Goal: Ask a question

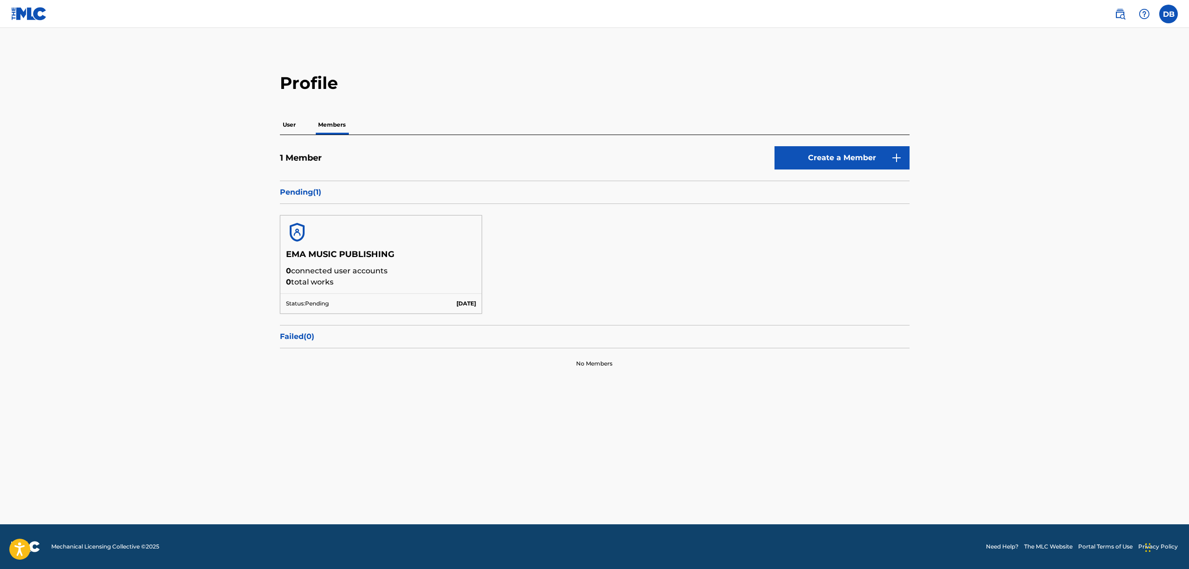
click at [288, 123] on p "User" at bounding box center [289, 125] width 19 height 20
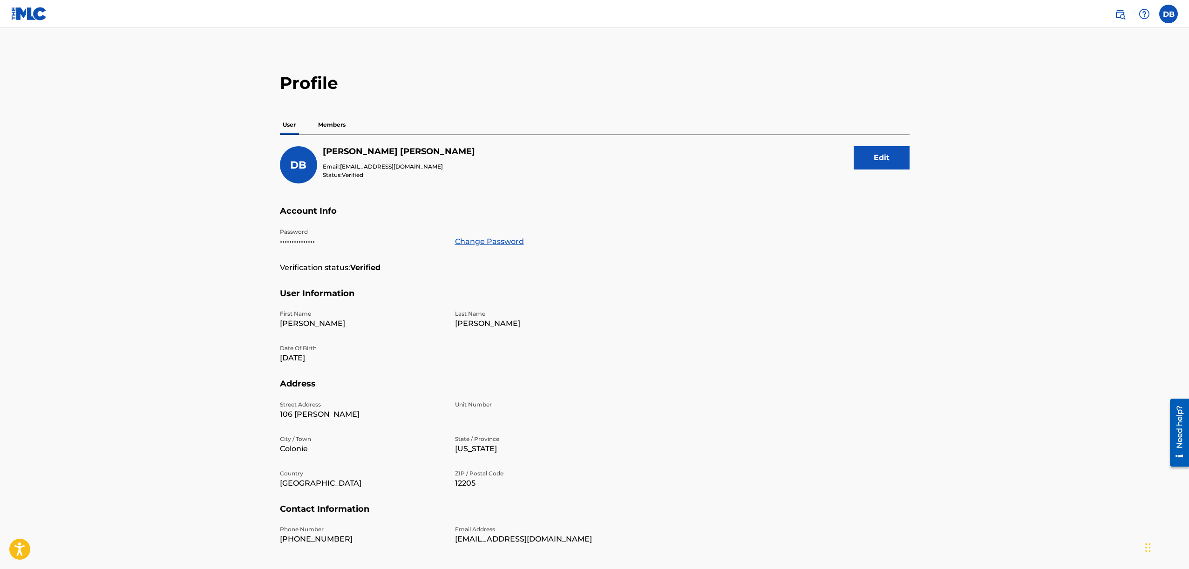
click at [332, 125] on p "Members" at bounding box center [331, 125] width 33 height 20
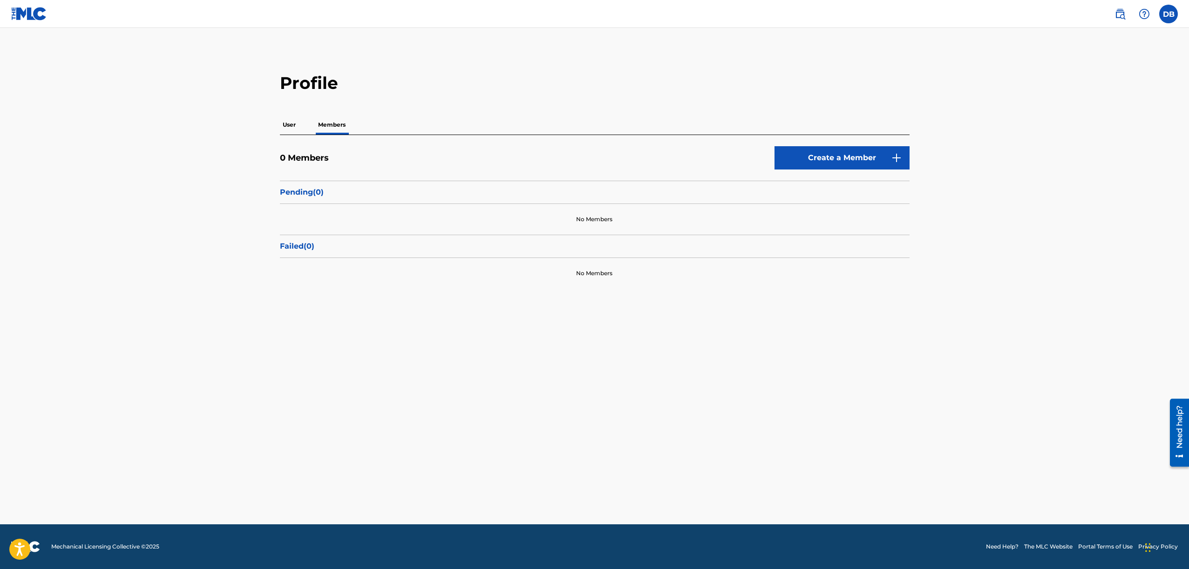
click at [1169, 17] on label at bounding box center [1168, 14] width 19 height 19
click at [1168, 14] on input "DB Donald Briscoe don@emarcentertainment.com Notification Preferences Profile L…" at bounding box center [1168, 14] width 0 height 0
click at [1038, 54] on main "Profile User Members 0 Members Create a Member Pending ( 0 ) No Members Failed …" at bounding box center [594, 276] width 1189 height 496
click at [1162, 20] on label at bounding box center [1168, 14] width 19 height 19
click at [1168, 14] on input "DB Donald Briscoe don@emarcentertainment.com Notification Preferences Profile L…" at bounding box center [1168, 14] width 0 height 0
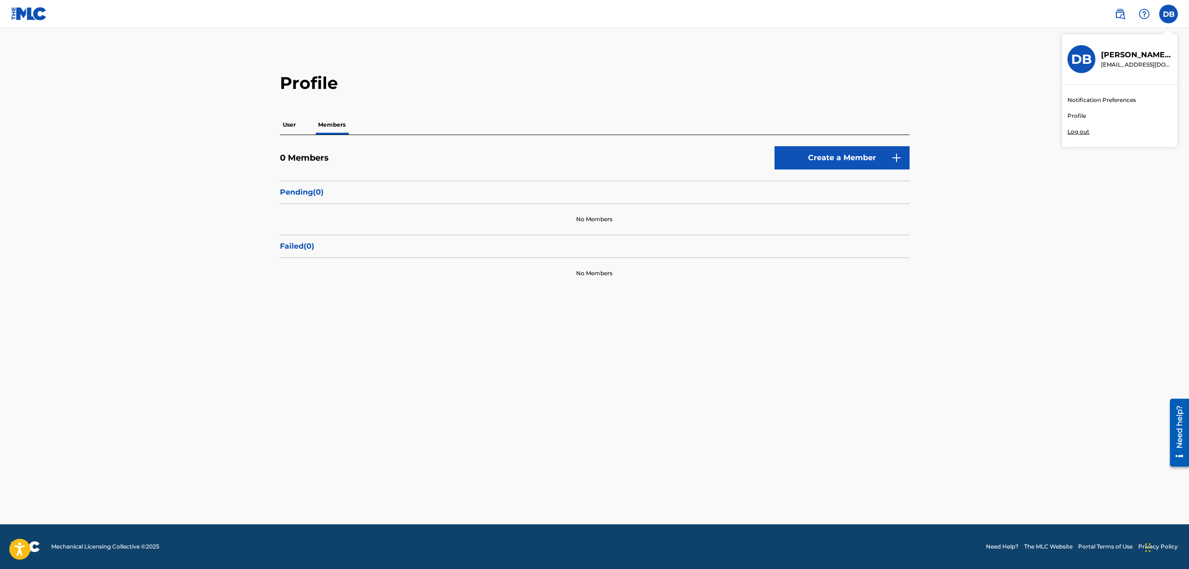
click at [1070, 116] on link "Profile" at bounding box center [1076, 116] width 19 height 8
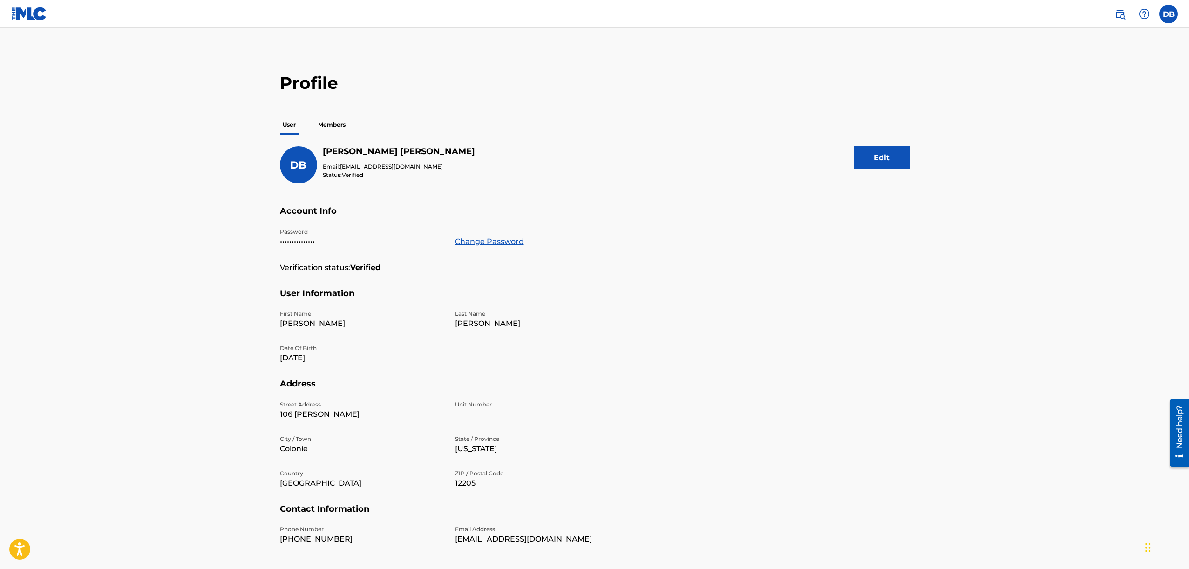
click at [46, 19] on img at bounding box center [29, 14] width 36 height 14
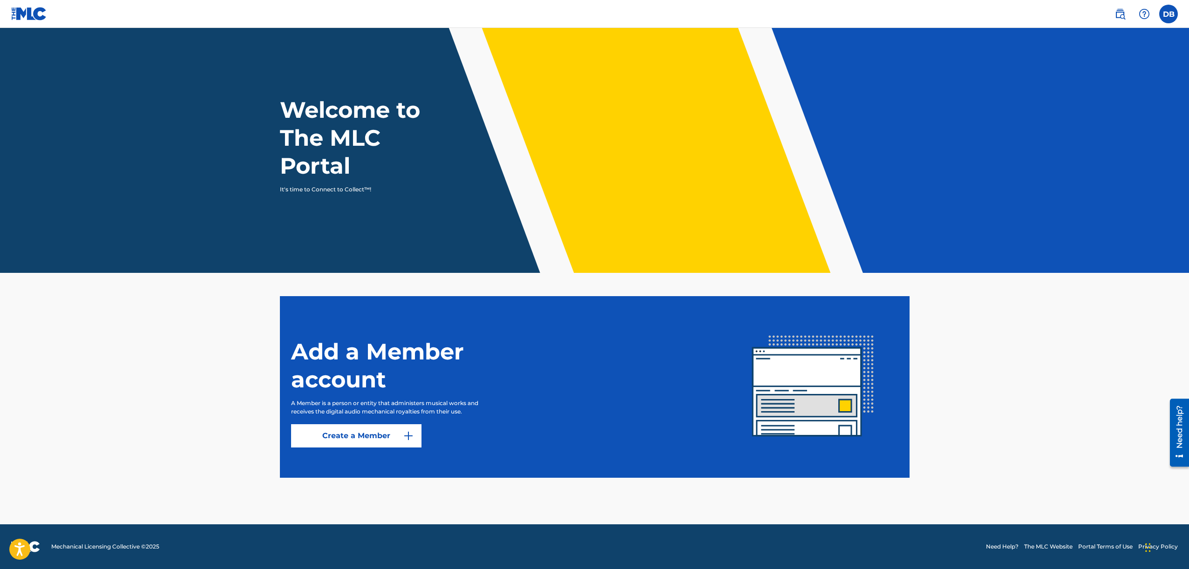
click at [1121, 17] on img at bounding box center [1119, 13] width 11 height 11
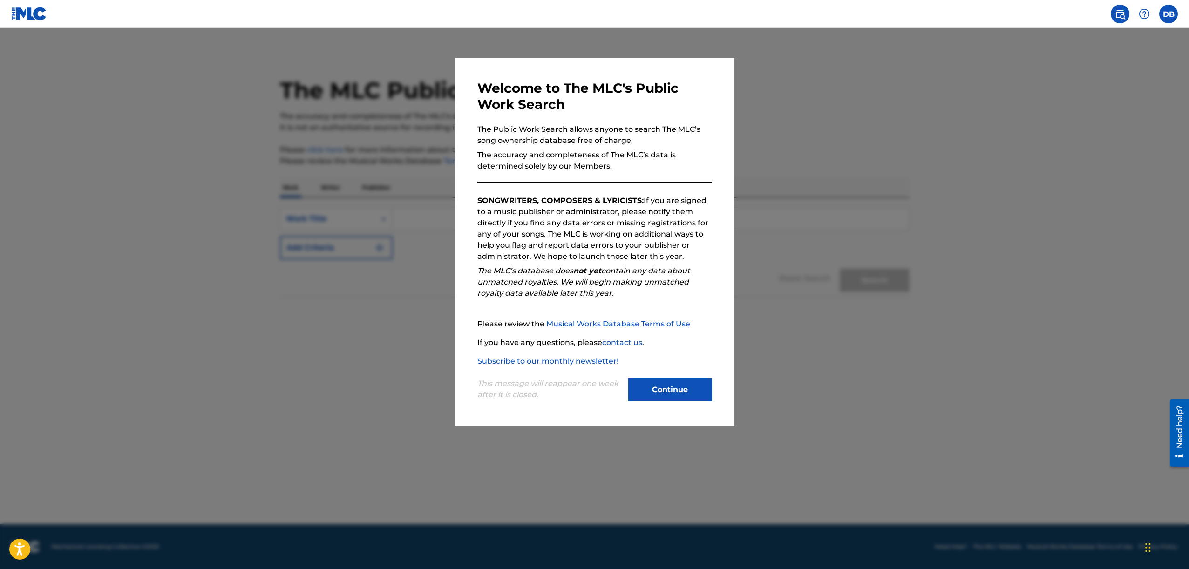
click at [952, 46] on div at bounding box center [594, 312] width 1189 height 569
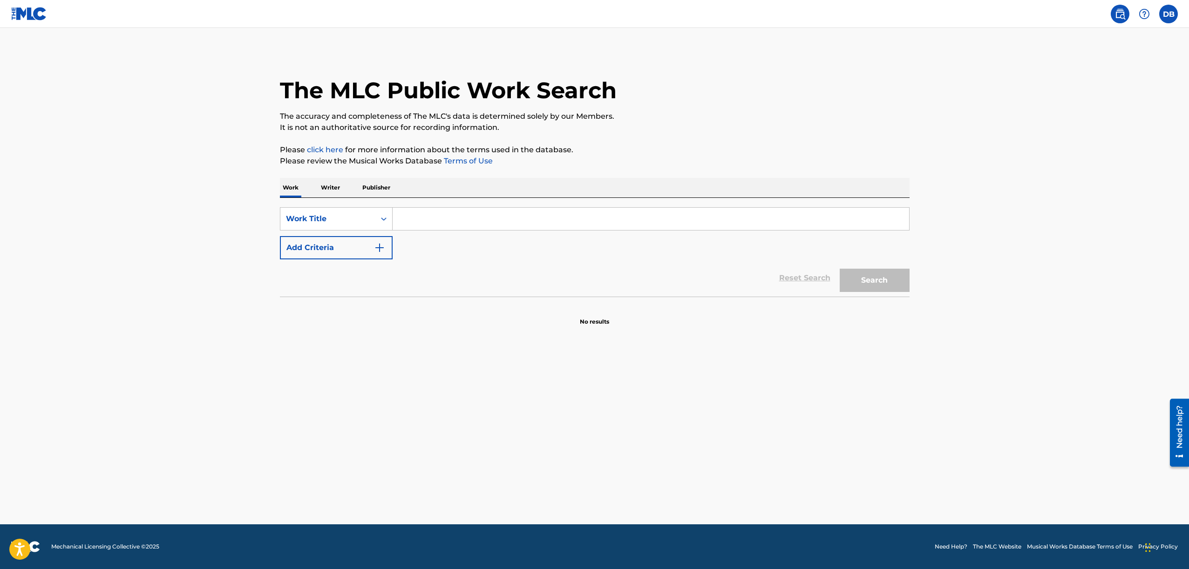
click at [1142, 17] on img at bounding box center [1144, 13] width 11 height 11
click at [1112, 62] on p "View portal intro" at bounding box center [1144, 61] width 79 height 22
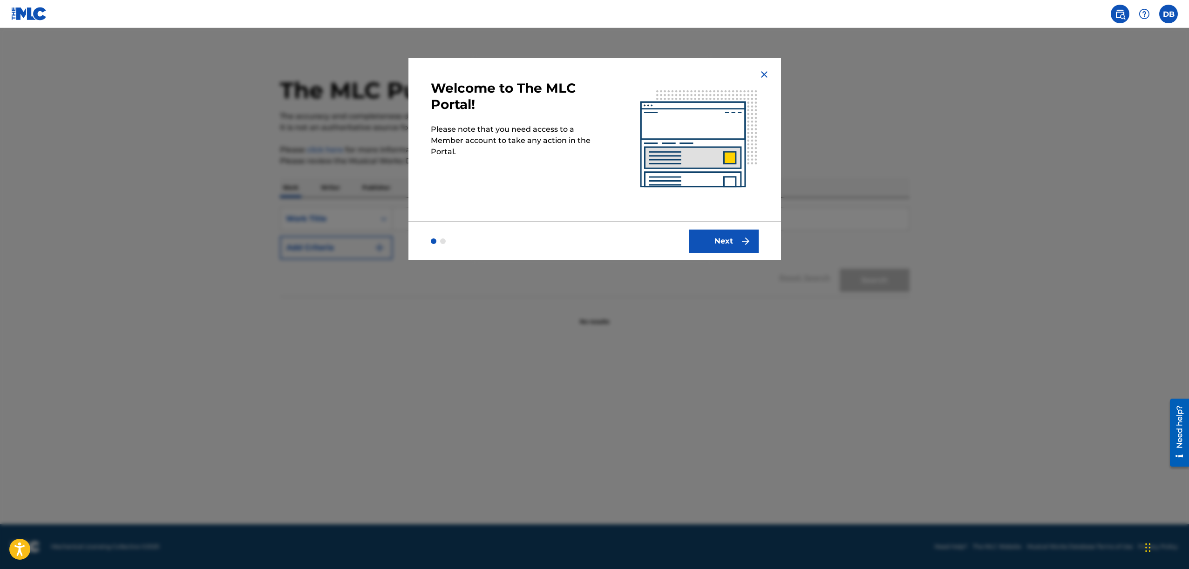
click at [720, 245] on button "Next" at bounding box center [724, 241] width 70 height 23
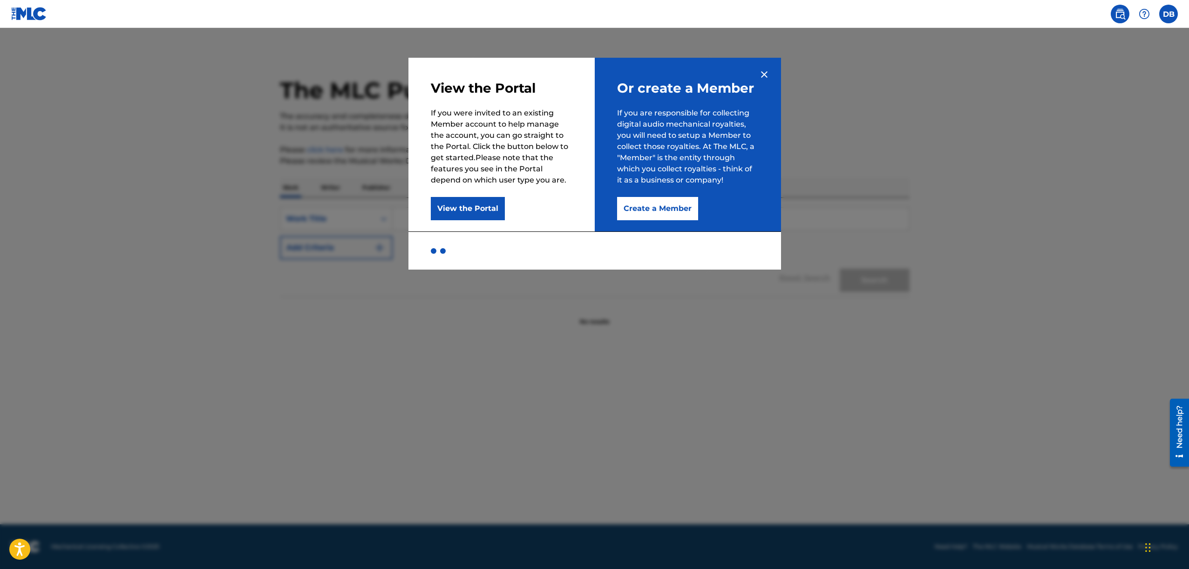
click at [441, 207] on button "View the Portal" at bounding box center [468, 208] width 74 height 23
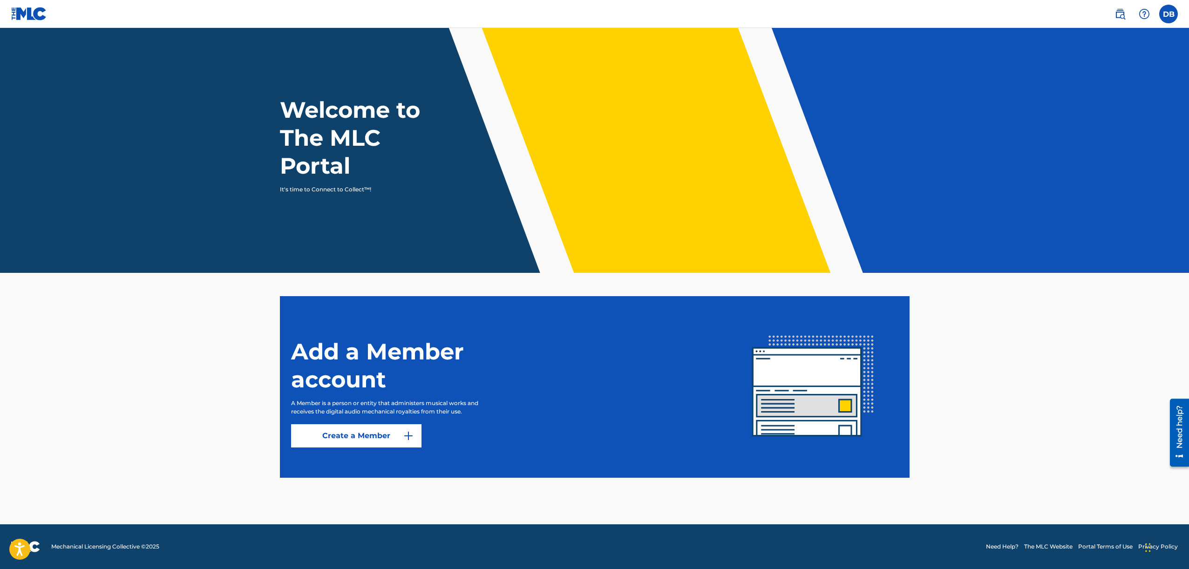
click at [1160, 17] on label at bounding box center [1168, 14] width 19 height 19
click at [1168, 14] on input "DB Donald Briscoe don@emarcentertainment.com Notification Preferences Profile L…" at bounding box center [1168, 14] width 0 height 0
click at [1012, 44] on header "Welcome to The MLC Portal It's time to Connect to Collect™!" at bounding box center [594, 150] width 1189 height 245
click at [1165, 13] on label at bounding box center [1168, 14] width 19 height 19
click at [1168, 14] on input "DB Donald Briscoe don@emarcentertainment.com Notification Preferences Profile L…" at bounding box center [1168, 14] width 0 height 0
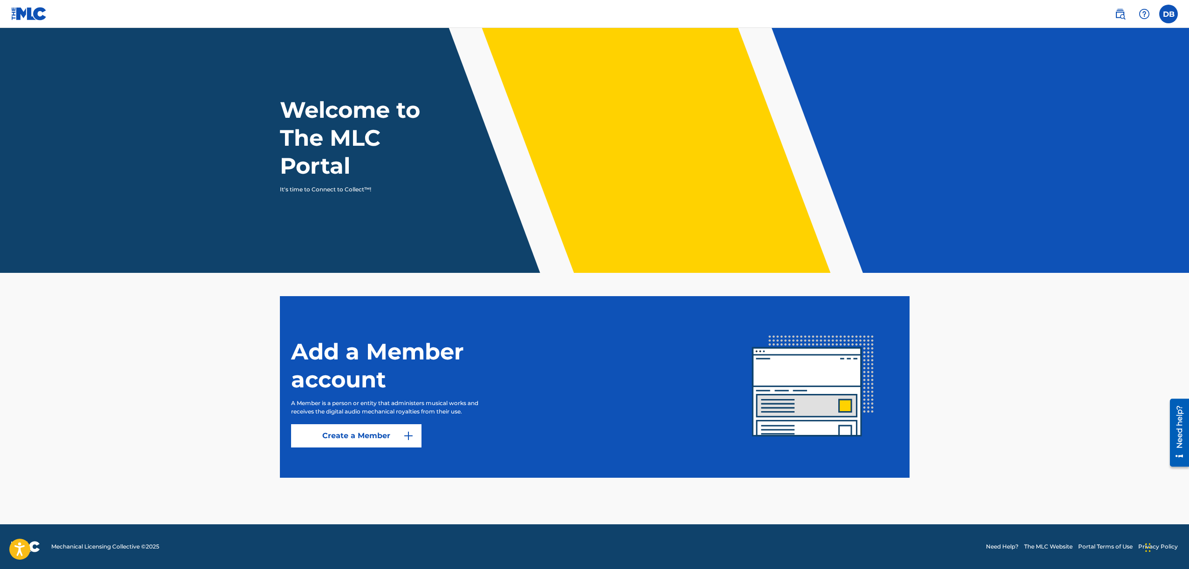
click at [319, 163] on h1 "Welcome to The MLC Portal" at bounding box center [367, 138] width 174 height 84
click at [361, 435] on link "Create a Member" at bounding box center [356, 435] width 130 height 23
click at [1166, 10] on label at bounding box center [1168, 14] width 19 height 19
click at [1168, 14] on input "DB Donald Briscoe don@emarcentertainment.com Notification Preferences Profile L…" at bounding box center [1168, 14] width 0 height 0
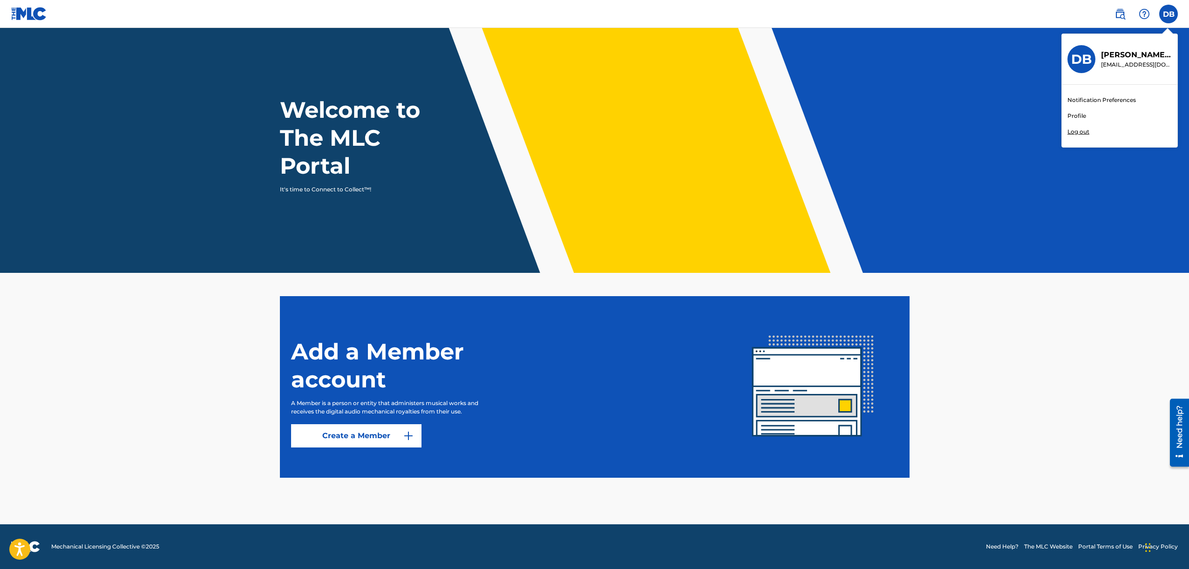
click at [1129, 54] on p "Donald Briscoe" at bounding box center [1136, 54] width 71 height 11
click at [1168, 14] on input "DB Donald Briscoe don@emarcentertainment.com Notification Preferences Profile L…" at bounding box center [1168, 14] width 0 height 0
click at [1077, 114] on link "Profile" at bounding box center [1076, 116] width 19 height 8
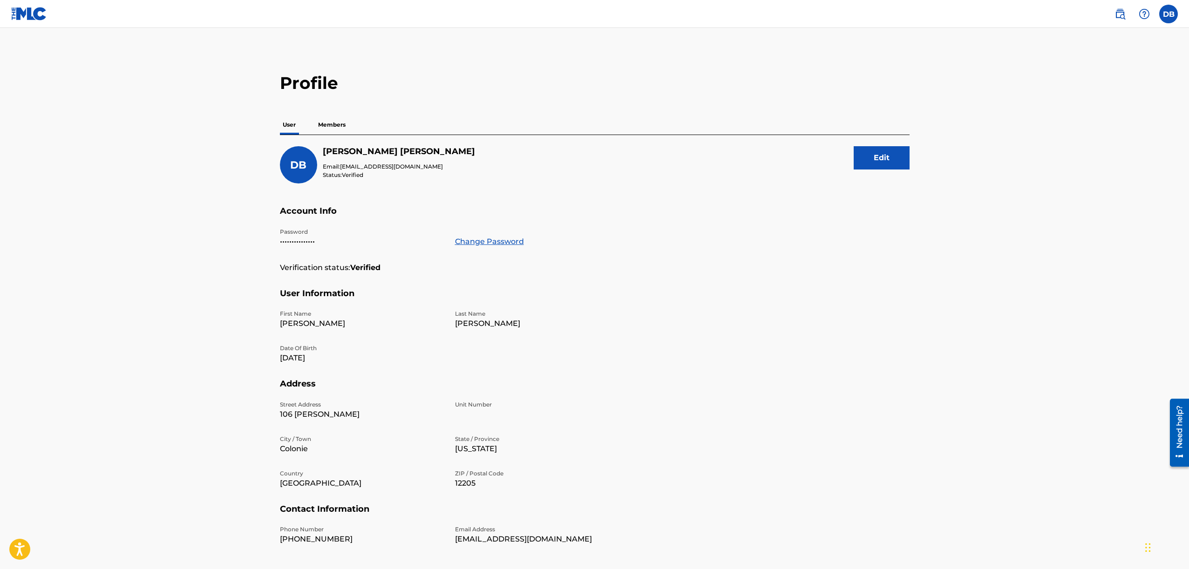
click at [329, 127] on p "Members" at bounding box center [331, 125] width 33 height 20
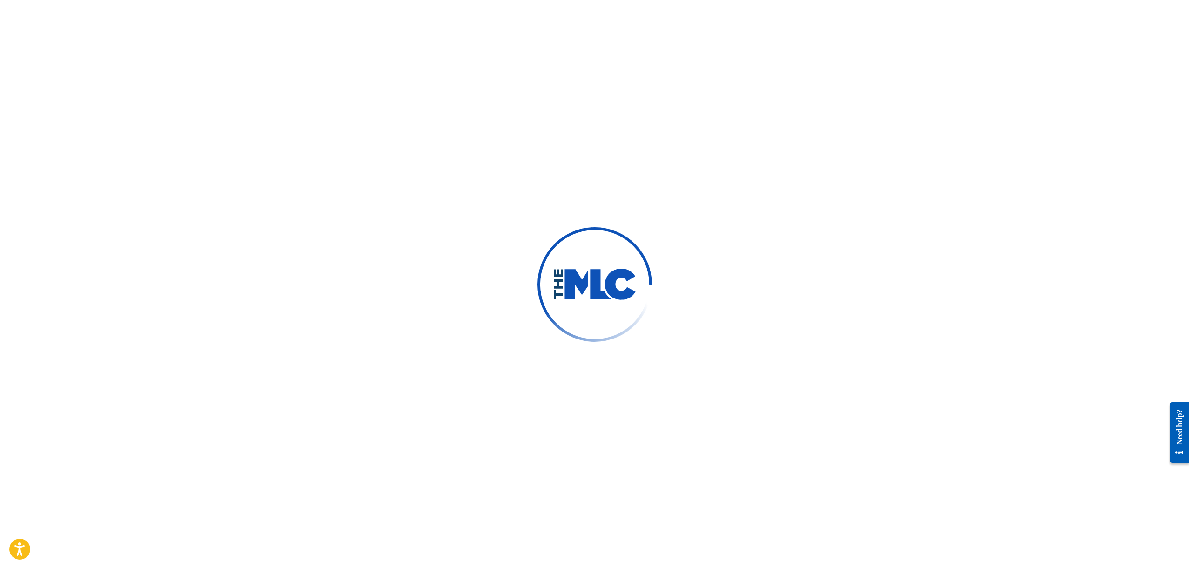
click at [1177, 414] on div "Need help?" at bounding box center [1179, 426] width 13 height 35
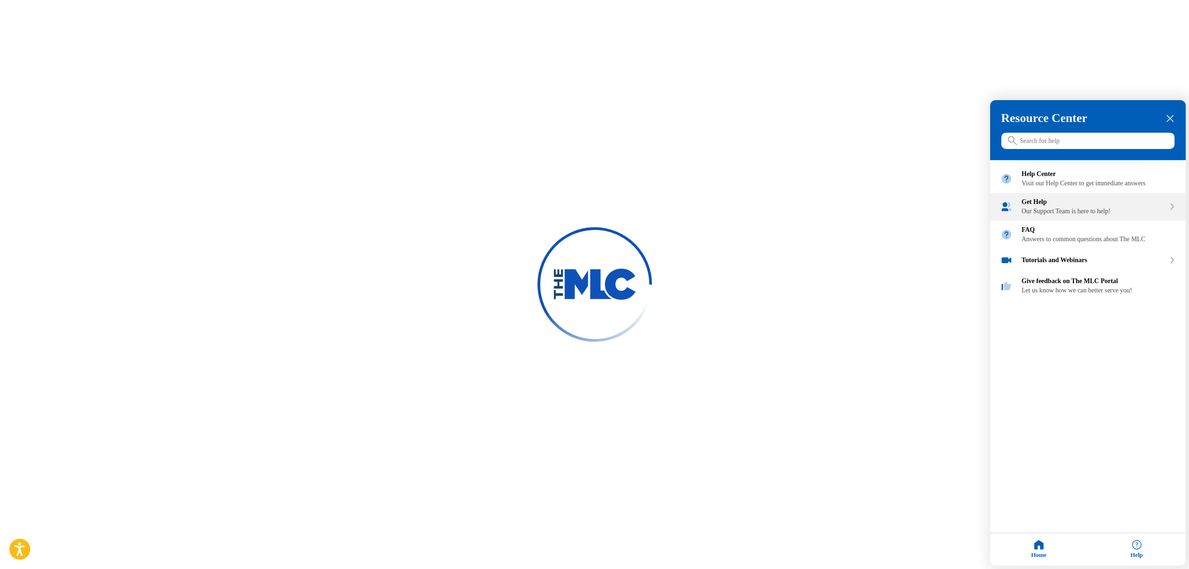
click at [1073, 215] on div "Our Support Team is here to help!" at bounding box center [1093, 211] width 143 height 7
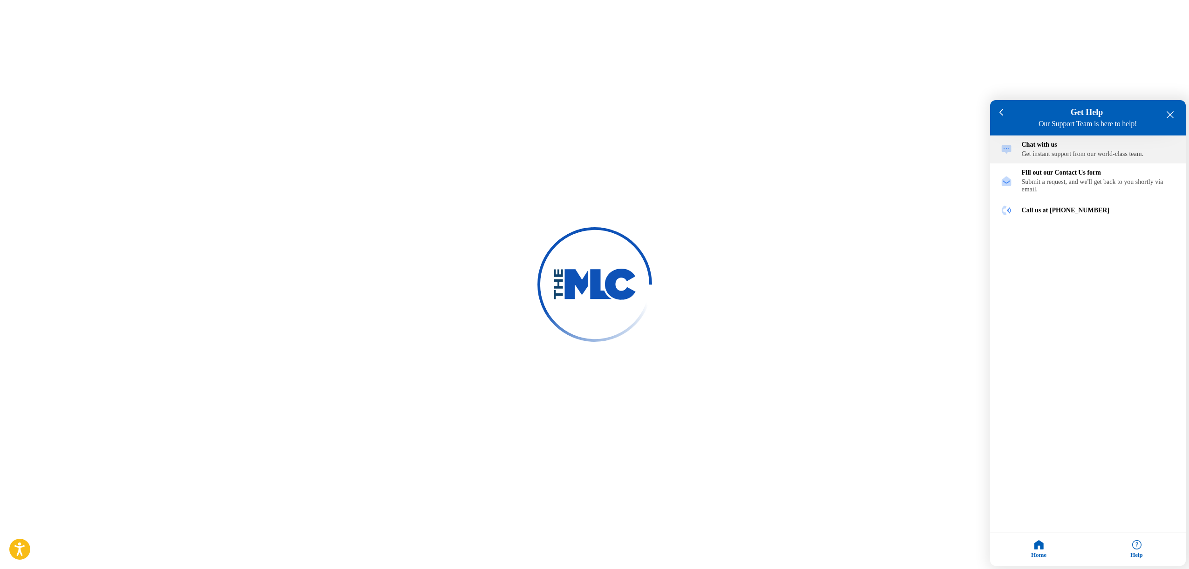
click at [1053, 151] on div "Chat with us Get instant support from our world-class team." at bounding box center [1099, 149] width 154 height 17
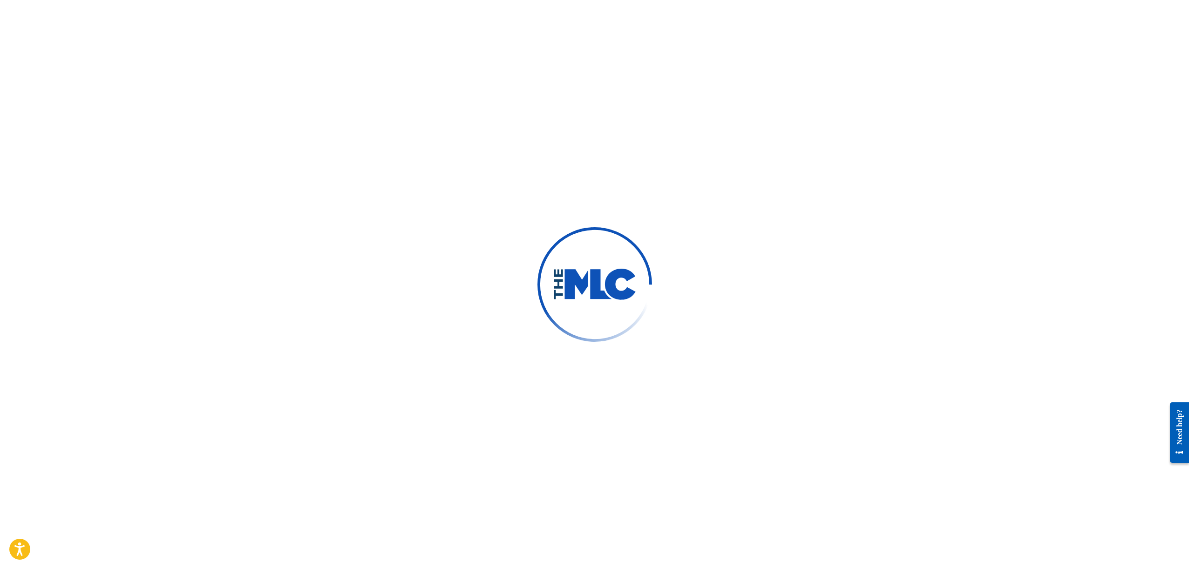
scroll to position [34, 0]
click at [1176, 421] on div "Need help?" at bounding box center [1179, 426] width 13 height 35
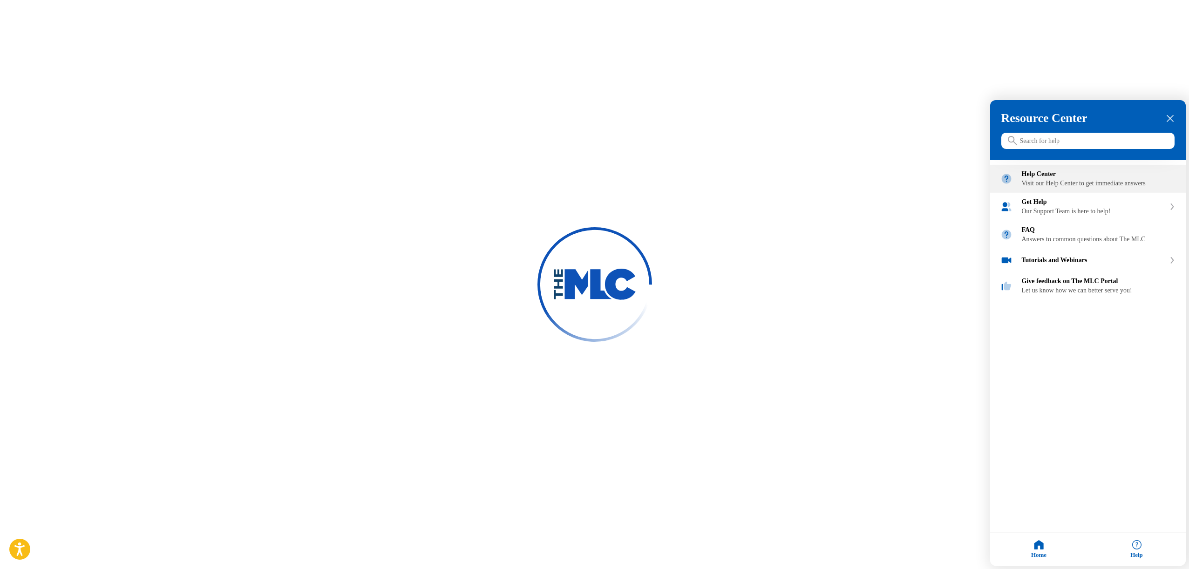
scroll to position [34, 0]
click at [1055, 215] on div "Get Help Our Support Team is here to help!" at bounding box center [1093, 206] width 143 height 17
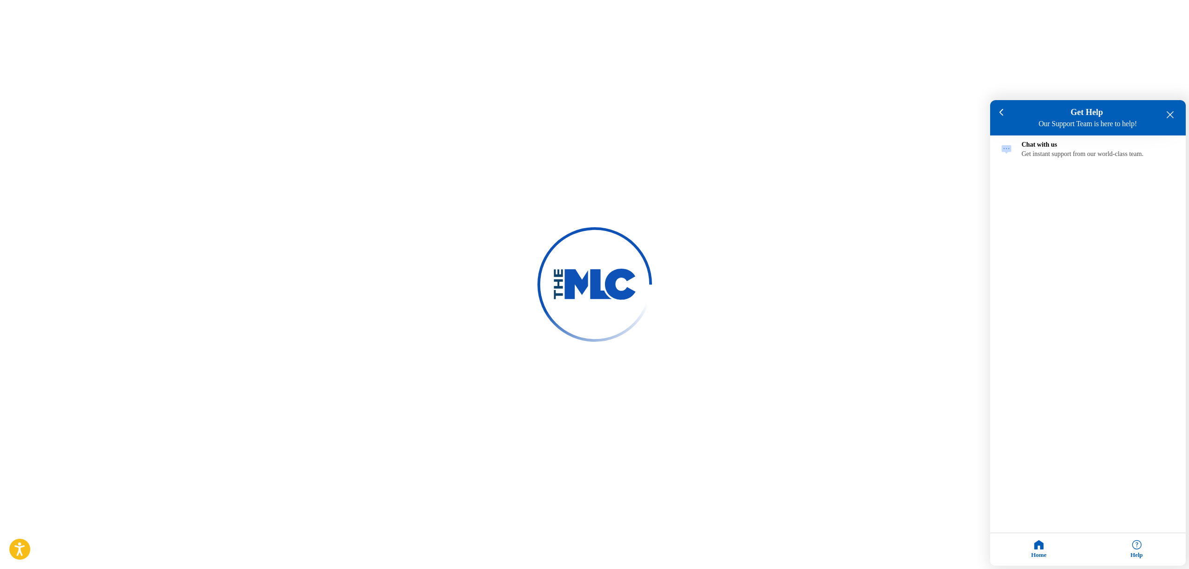
scroll to position [36, 0]
click at [1058, 186] on div "Submit a request, and we'll get back to you shortly via email." at bounding box center [1099, 185] width 154 height 15
click at [1072, 186] on div "Submit a request, and we'll get back to you shortly via email." at bounding box center [1099, 185] width 154 height 15
click at [1004, 115] on div at bounding box center [1002, 112] width 14 height 17
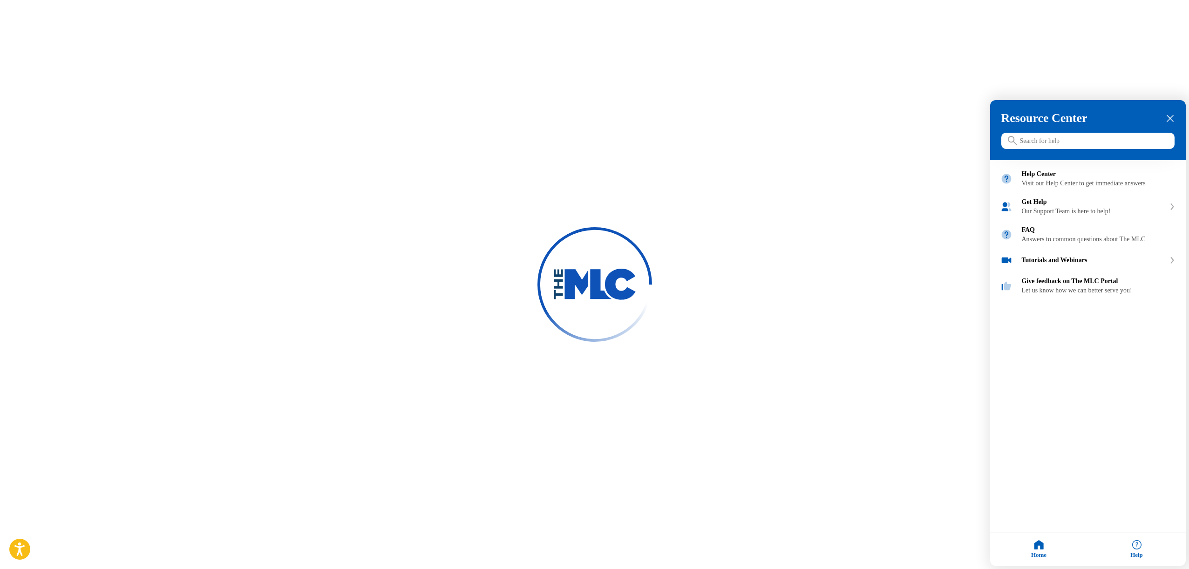
click at [1170, 120] on icon "close resource center" at bounding box center [1170, 118] width 7 height 7
